Goal: Navigation & Orientation: Find specific page/section

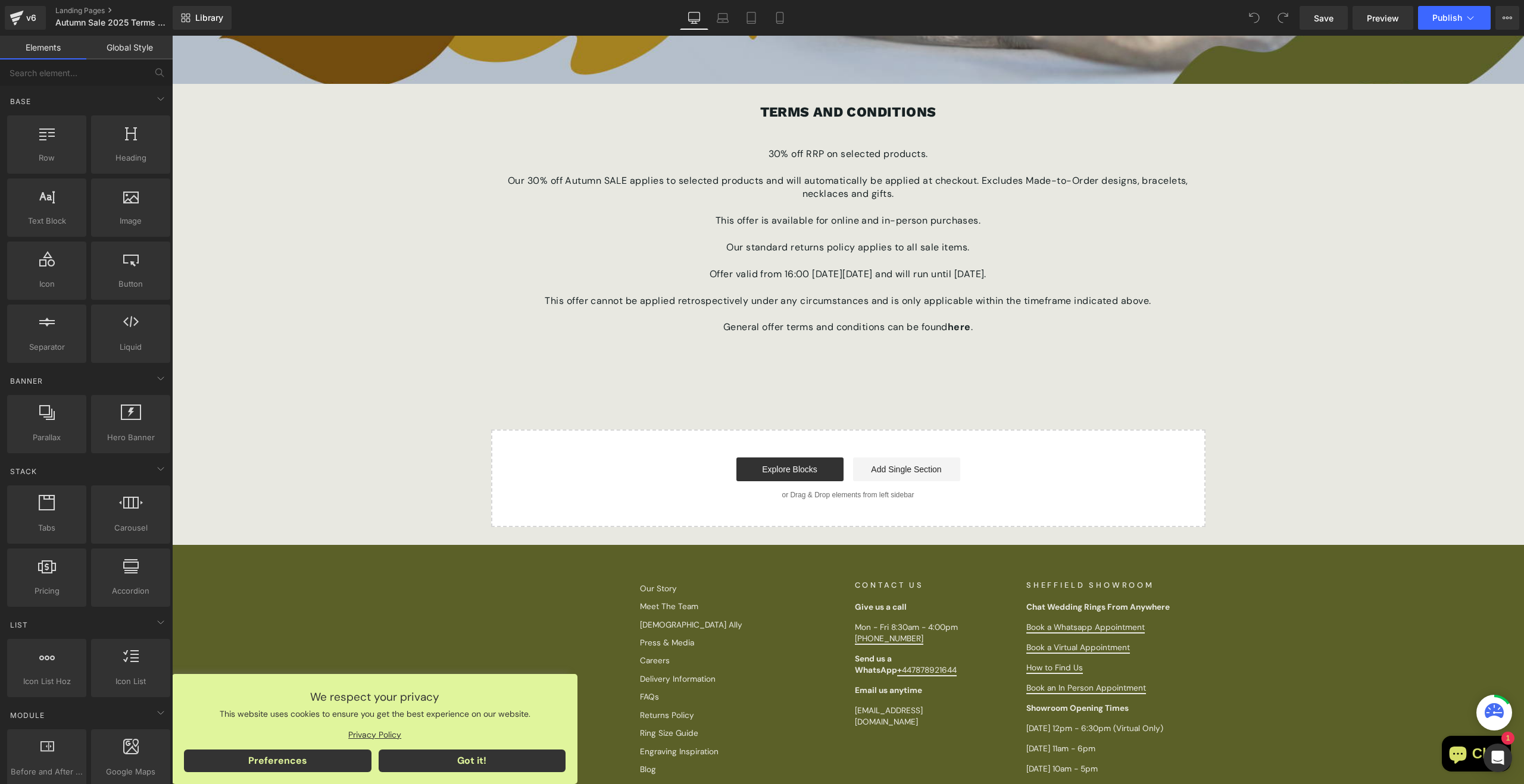
scroll to position [770, 0]
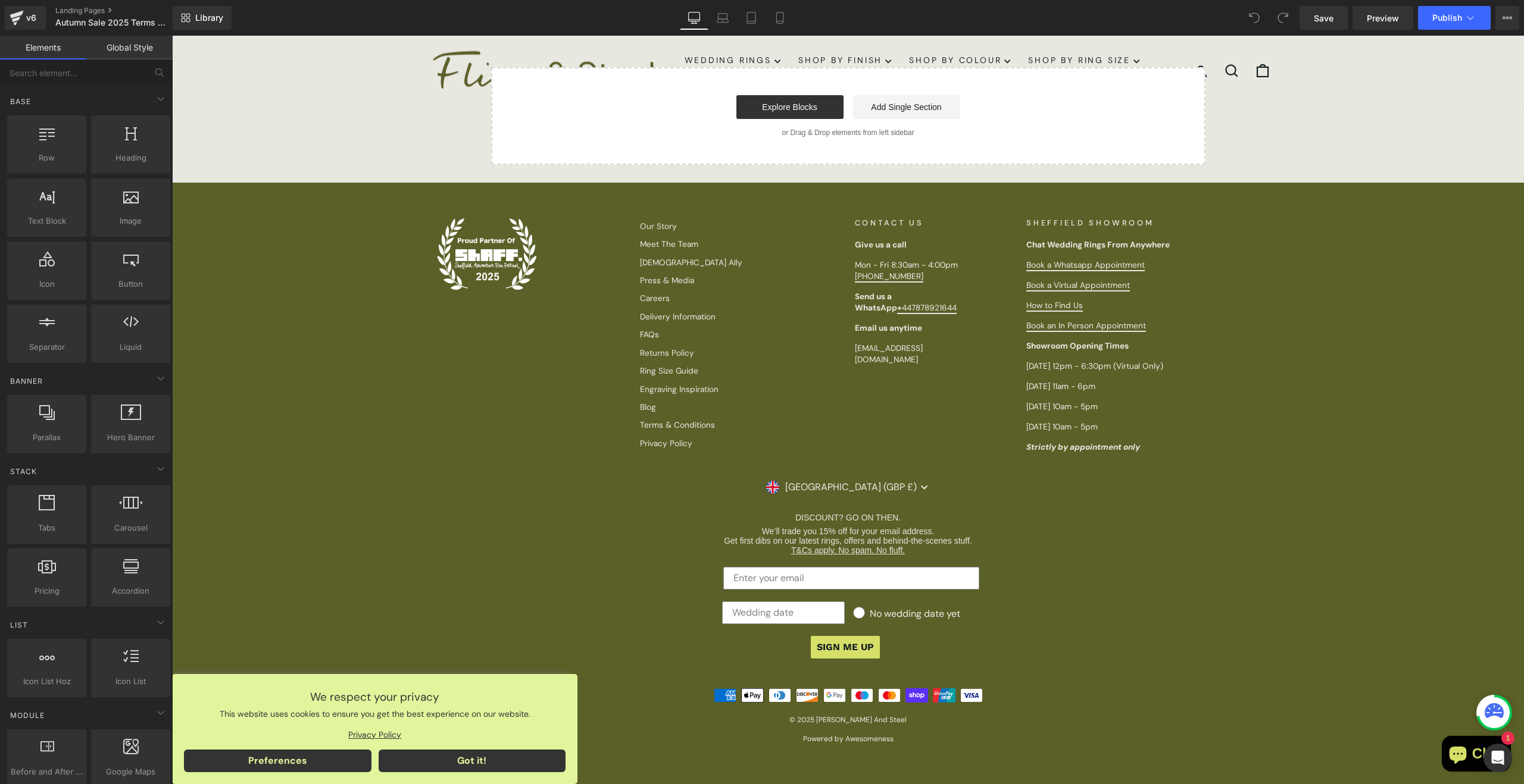
click at [784, 273] on li "Press & Media" at bounding box center [741, 281] width 202 height 16
click at [1227, 342] on div "SHEFFIELD SHOWROOM [GEOGRAPHIC_DATA] Chat Wedding Rings From Anywhere Book a Wh…" at bounding box center [1127, 336] width 202 height 235
click at [1203, 503] on div "DISCOUNT? GO ON THEN. We’ll trade you 15% off for your email address. Get first…" at bounding box center [848, 586] width 845 height 170
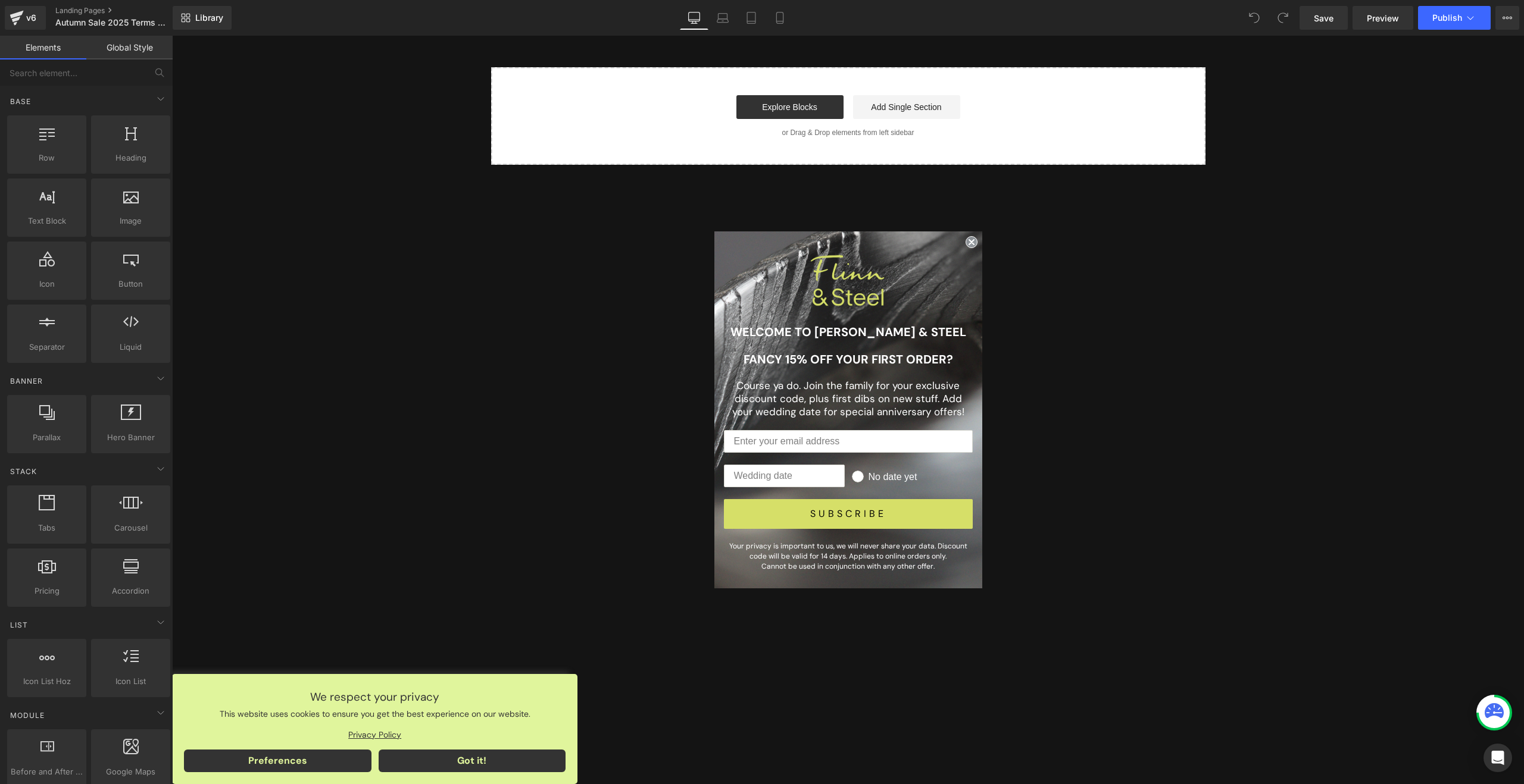
click at [973, 246] on circle "Close dialog" at bounding box center [971, 243] width 11 height 11
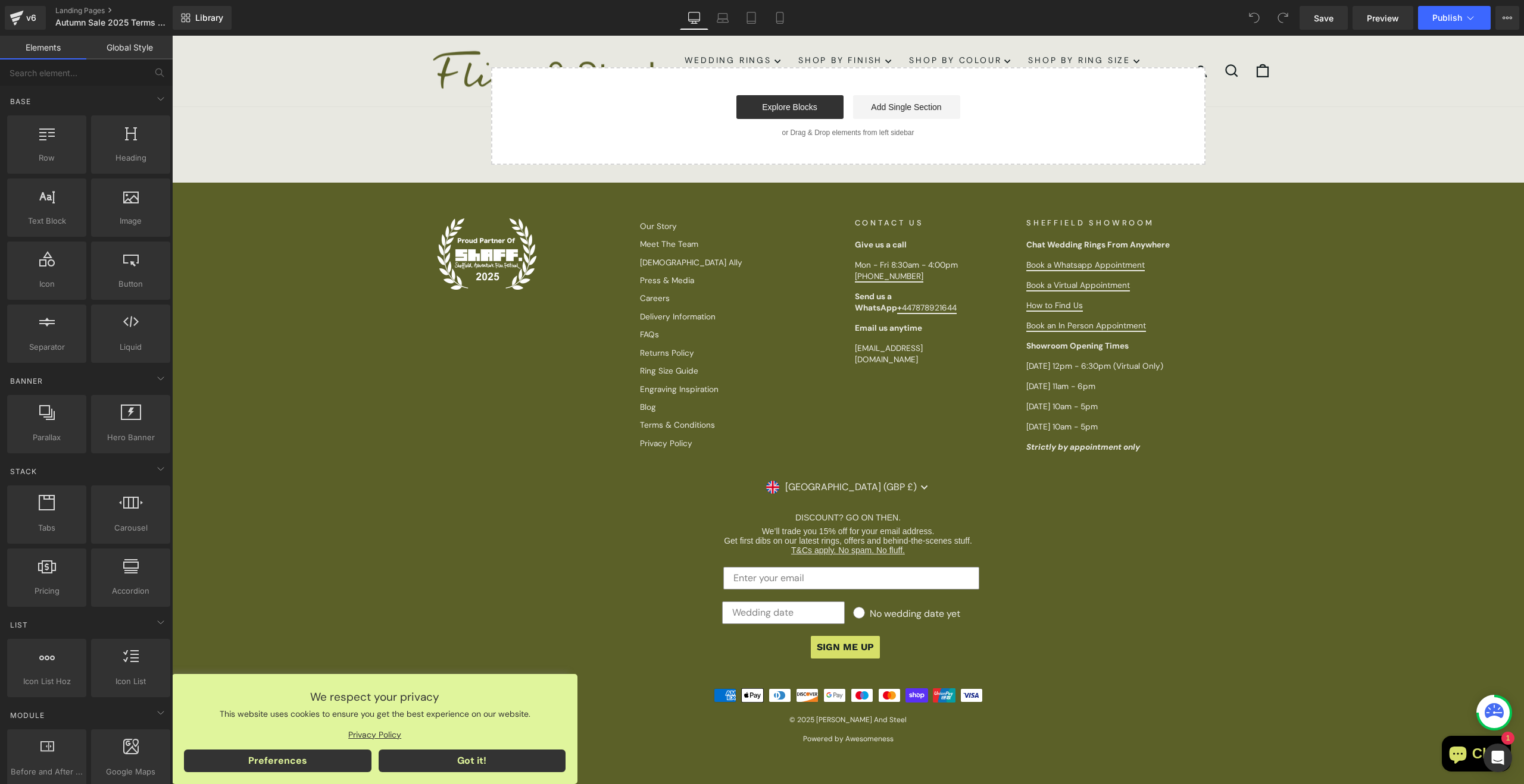
click at [891, 400] on div "Our Story Meet The Team [DEMOGRAPHIC_DATA] Ally Press & Media Careers Delivery …" at bounding box center [841, 339] width 858 height 244
click at [73, 10] on link "Landing Pages" at bounding box center [123, 10] width 137 height 9
